Goal: Register for event/course

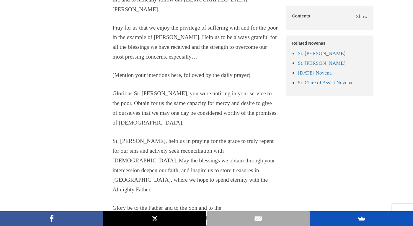
scroll to position [4486, 0]
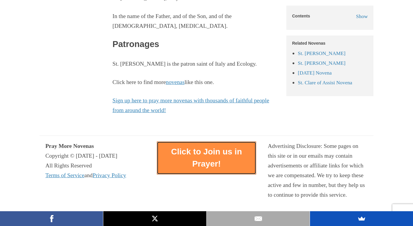
click at [234, 141] on link "Click to Join us in Prayer!" at bounding box center [207, 157] width 100 height 33
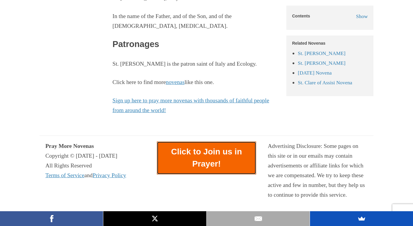
scroll to position [0, 0]
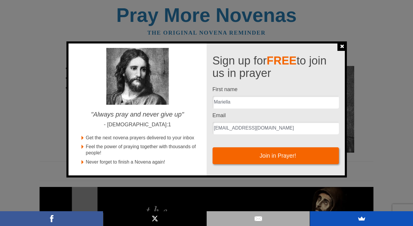
click at [231, 130] on input "[EMAIL_ADDRESS][DOMAIN_NAME]" at bounding box center [276, 128] width 126 height 13
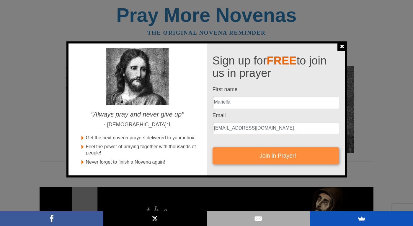
type input "[EMAIL_ADDRESS][DOMAIN_NAME]"
click at [280, 156] on button "Join in Prayer!" at bounding box center [276, 155] width 126 height 17
